Goal: Browse casually

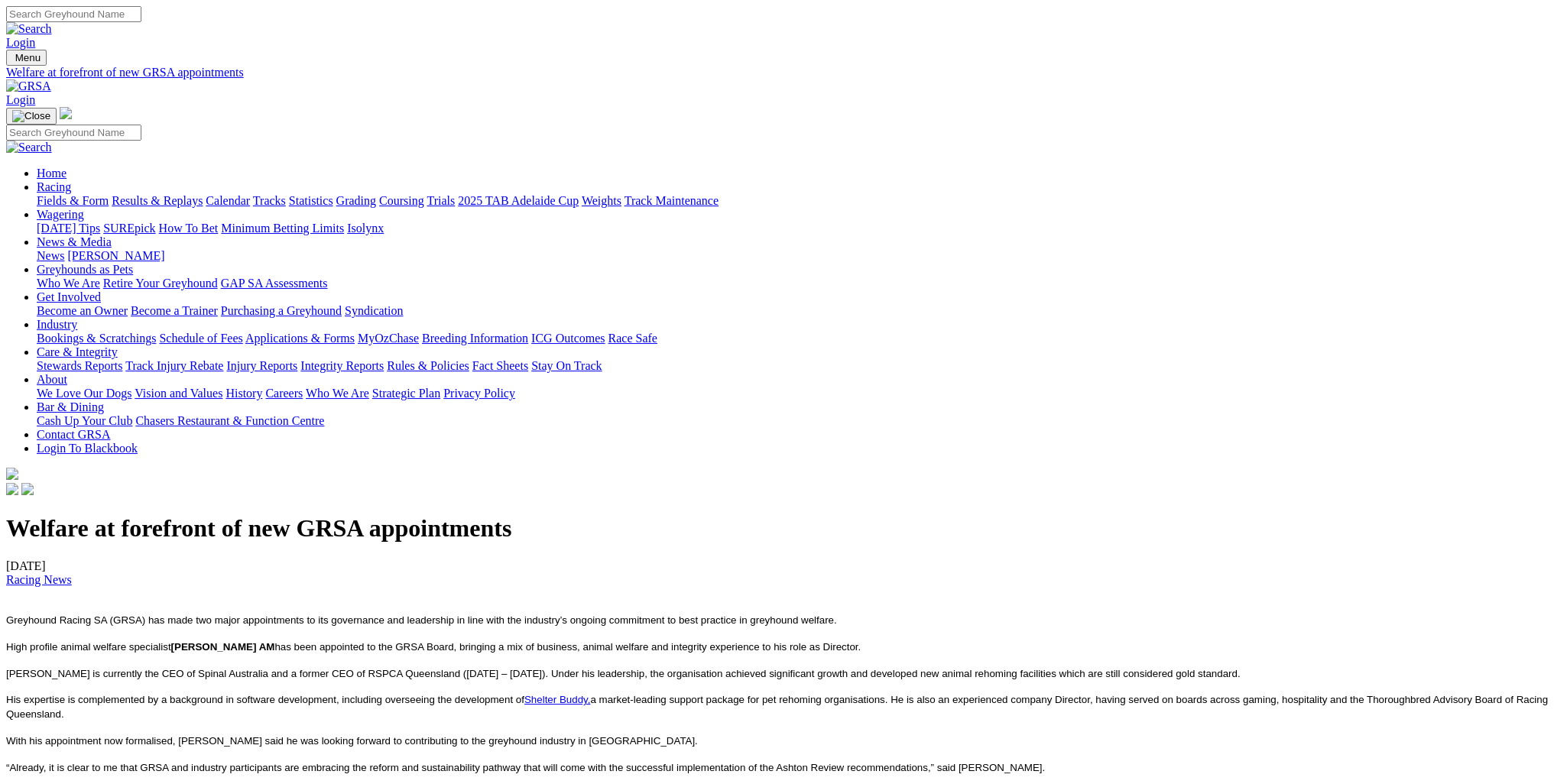
click at [51, 80] on img at bounding box center [29, 86] width 45 height 14
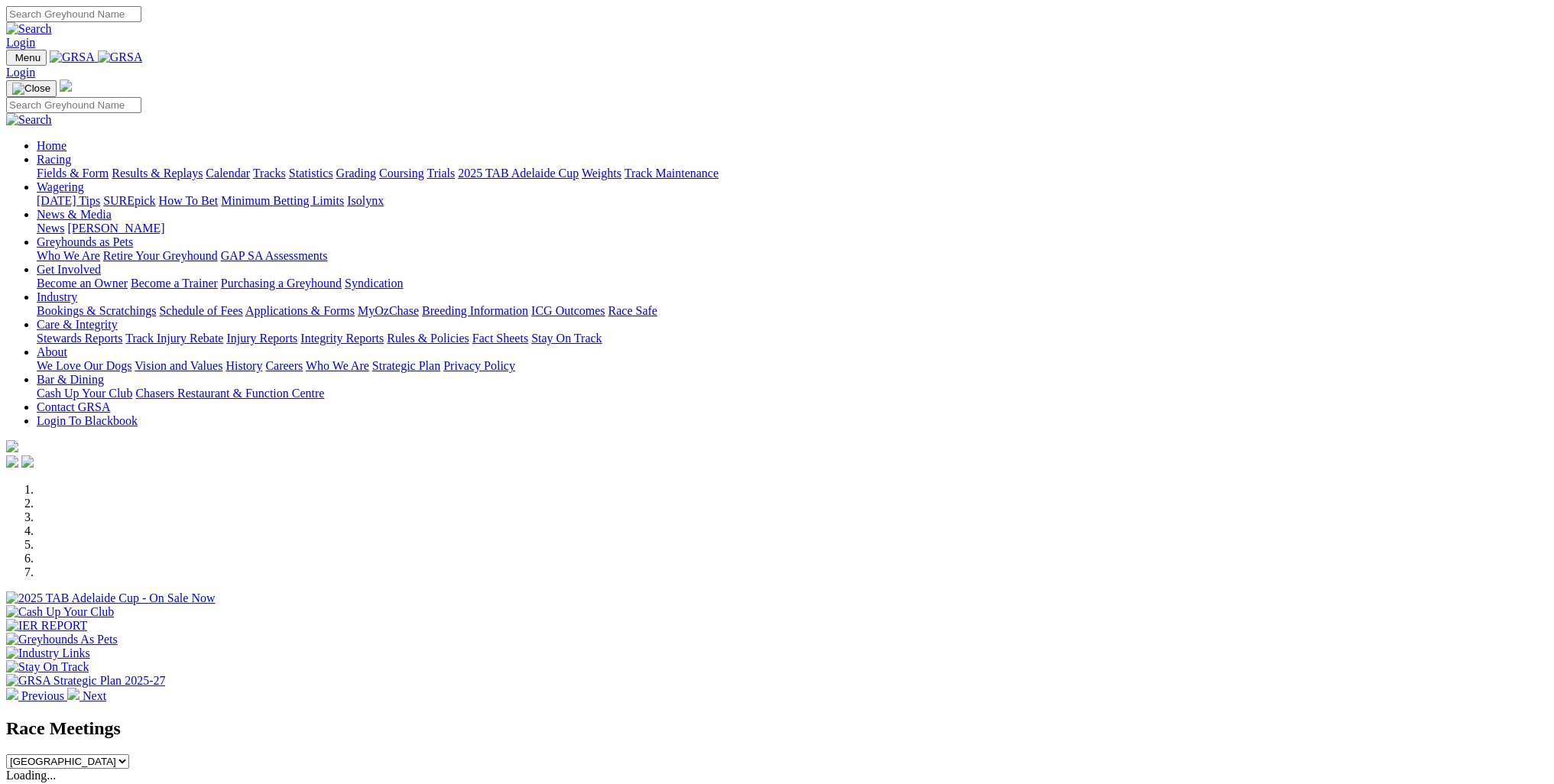
click at [80, 688] on img at bounding box center [73, 693] width 12 height 12
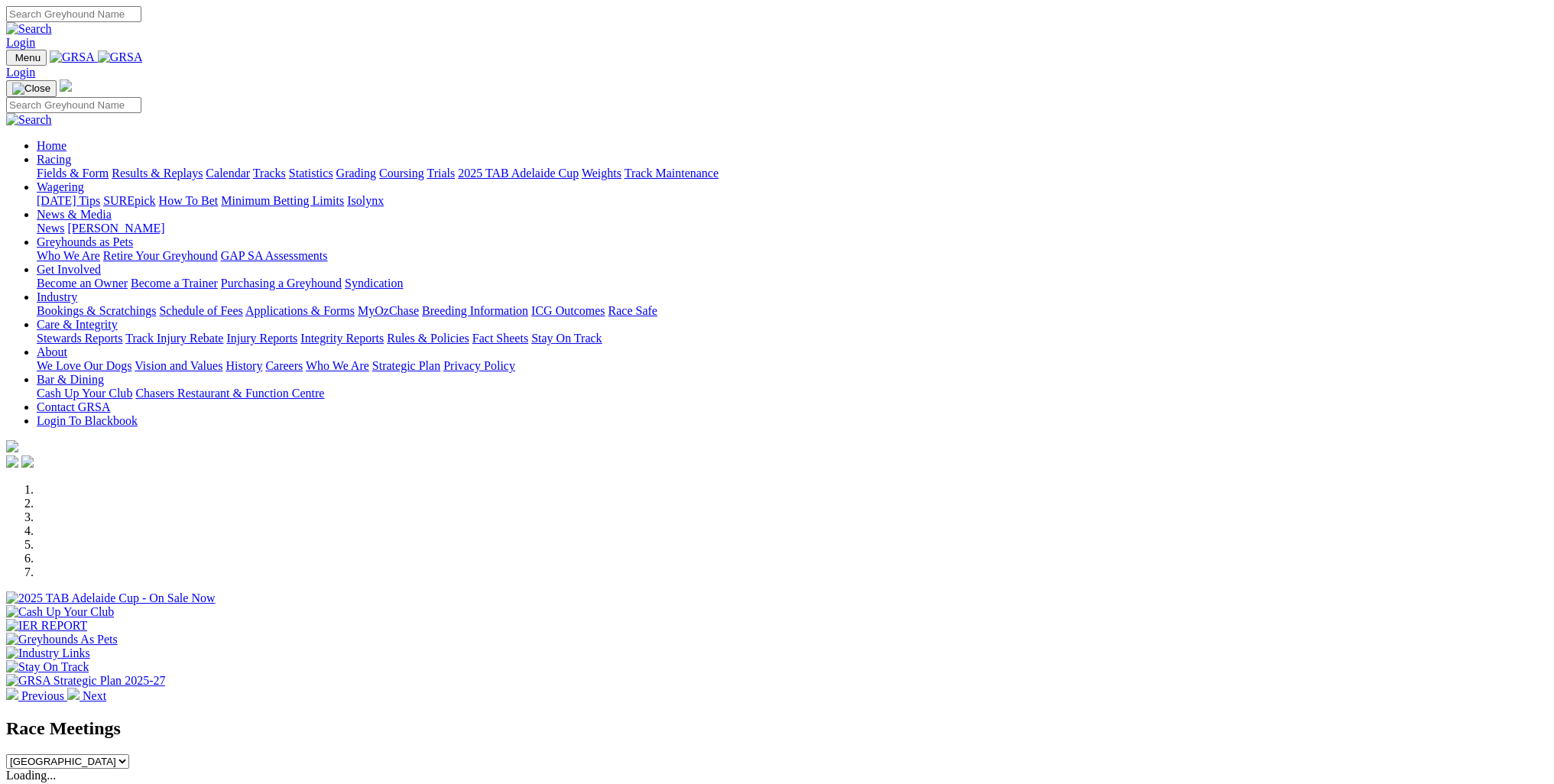
click at [80, 688] on img at bounding box center [73, 693] width 12 height 12
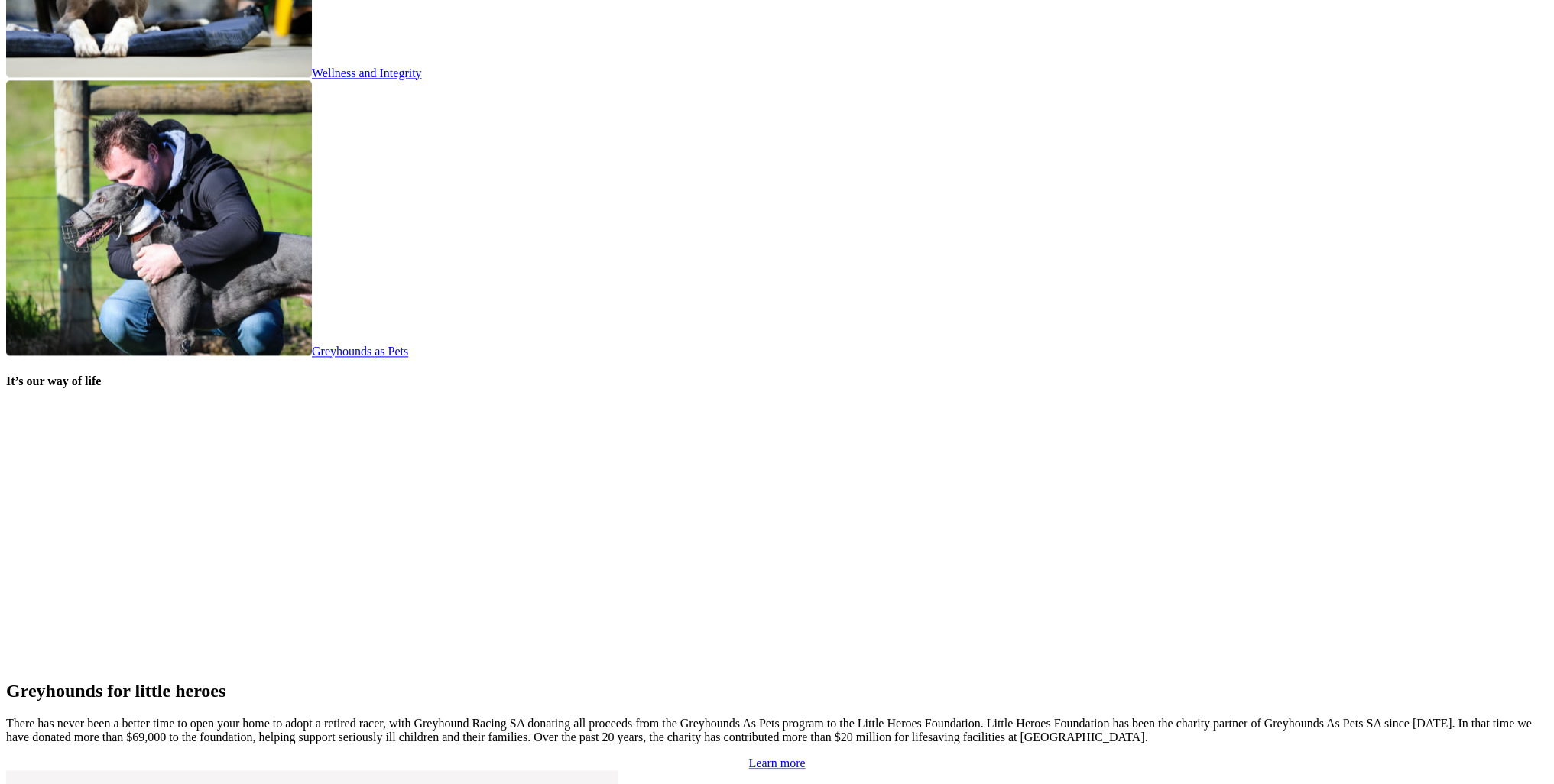
scroll to position [2904, 0]
